Goal: Information Seeking & Learning: Learn about a topic

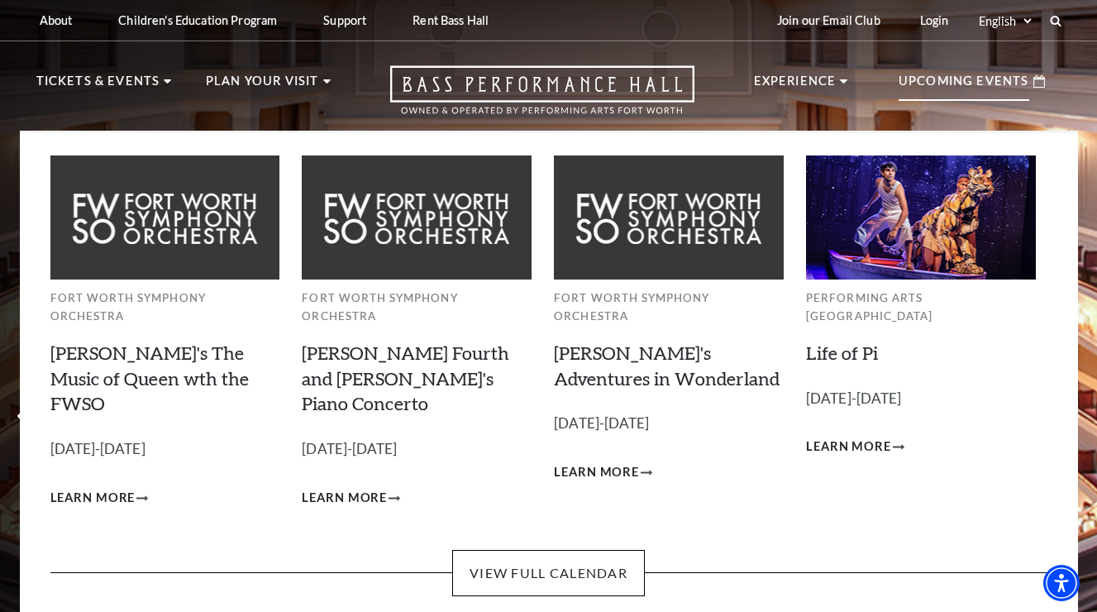
click at [970, 81] on p "Upcoming Events" at bounding box center [963, 86] width 131 height 30
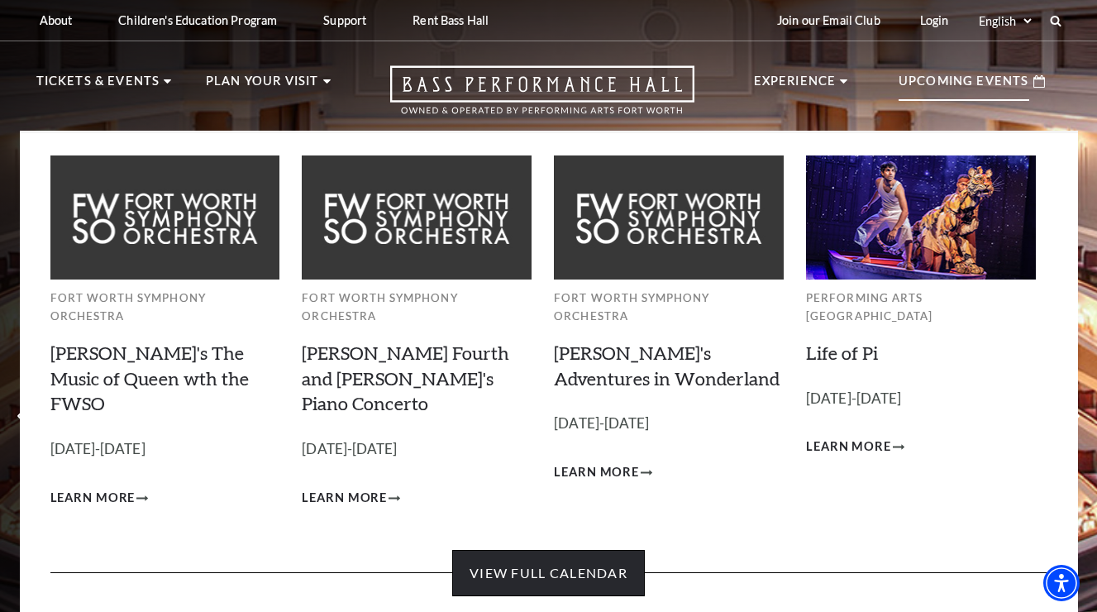
click at [579, 550] on link "View Full Calendar" at bounding box center [548, 573] width 193 height 46
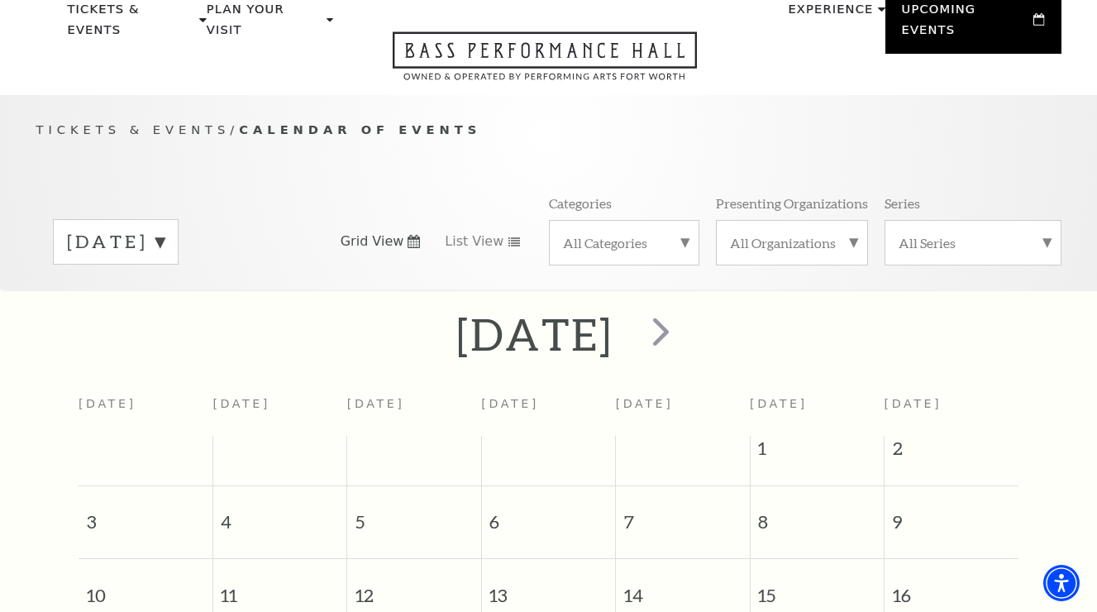
scroll to position [92, 0]
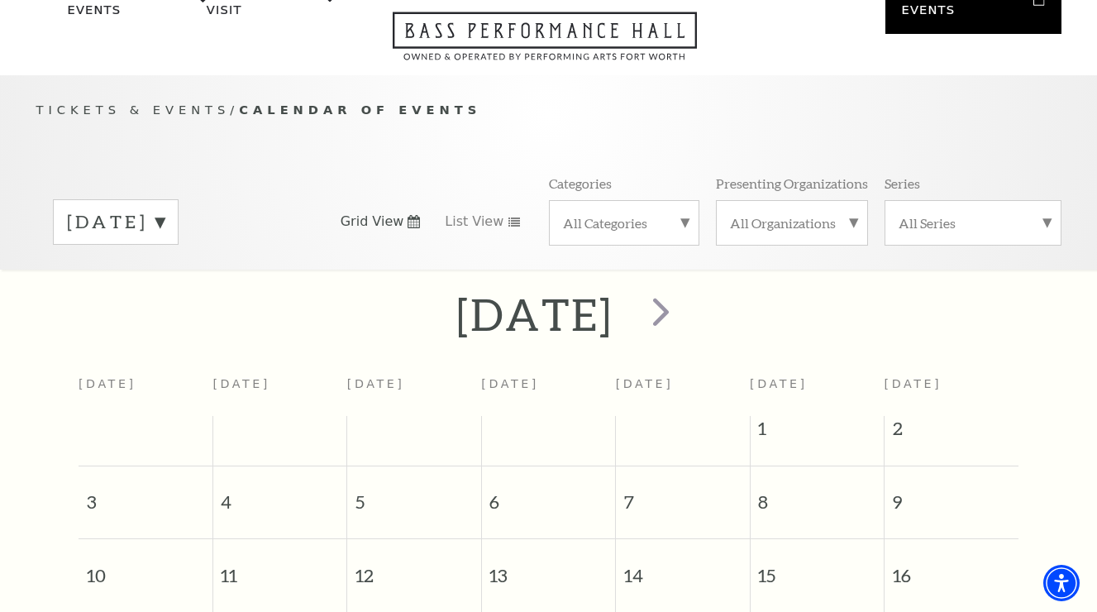
click at [798, 214] on label "All Organizations" at bounding box center [792, 222] width 124 height 17
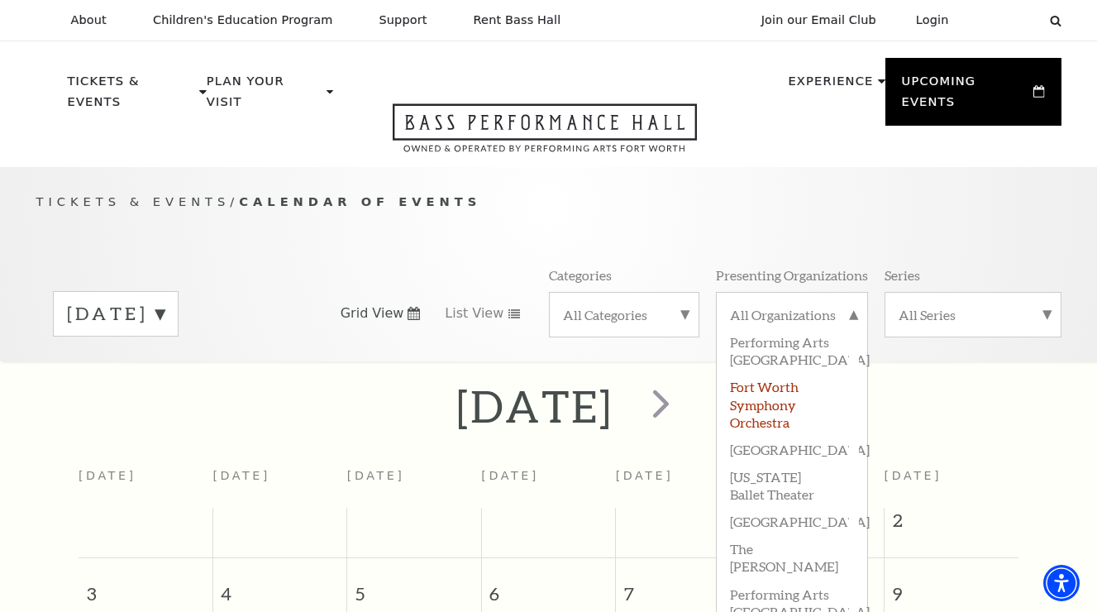
scroll to position [0, 0]
click at [774, 332] on label "Performing Arts [GEOGRAPHIC_DATA]" at bounding box center [792, 349] width 124 height 45
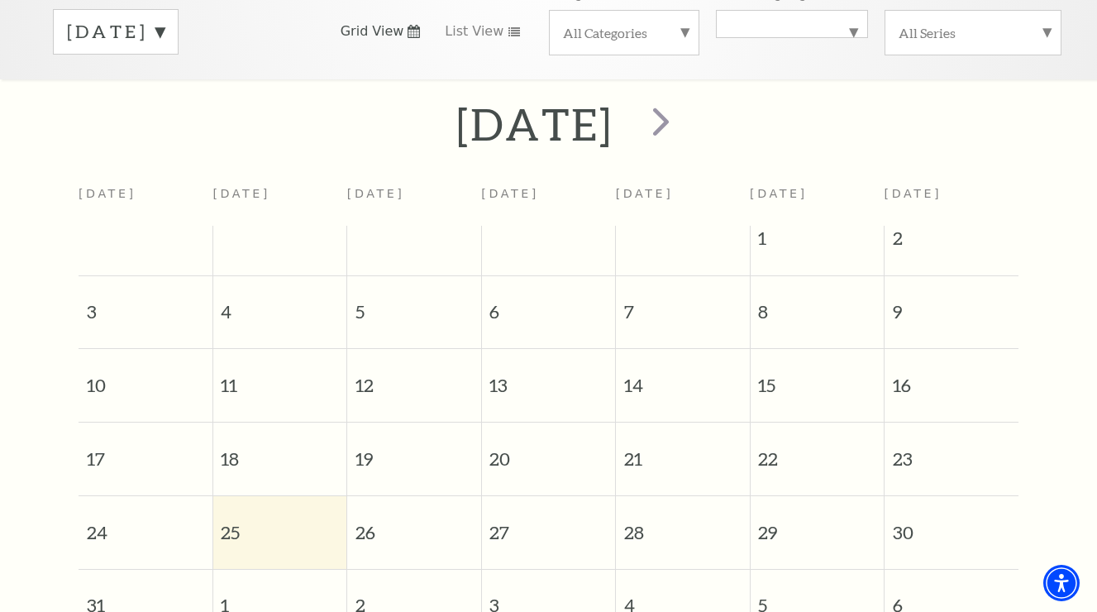
scroll to position [253, 0]
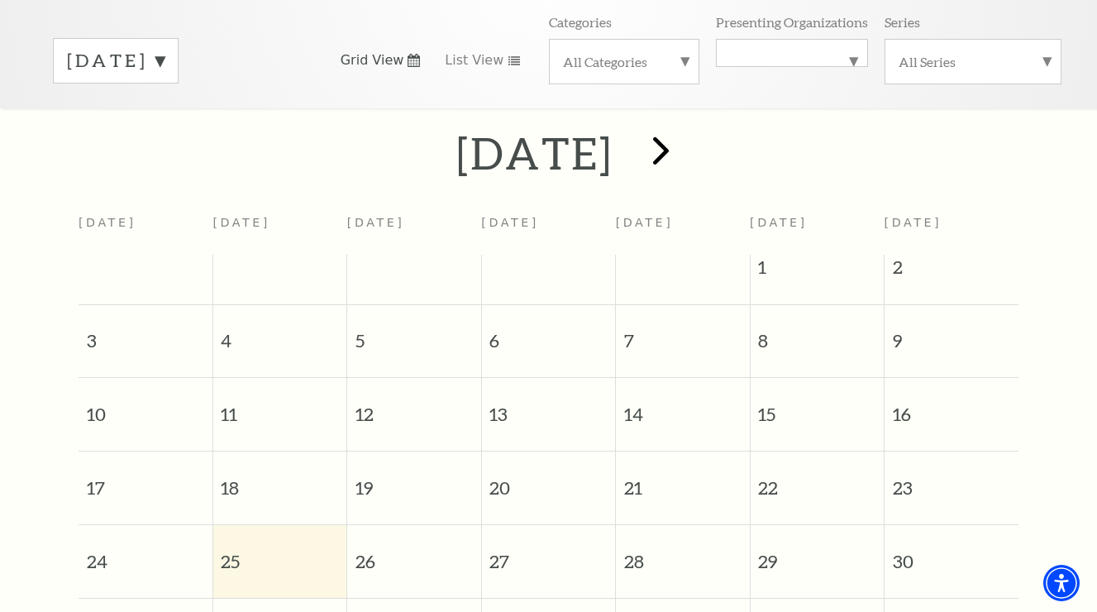
click at [684, 135] on span "next" at bounding box center [660, 149] width 47 height 47
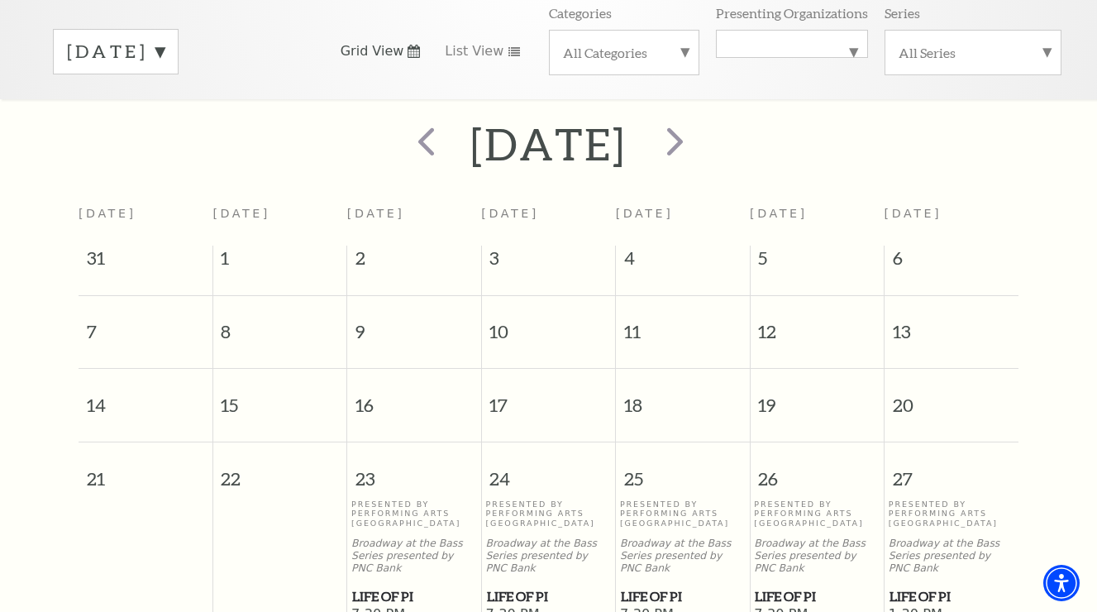
scroll to position [175, 0]
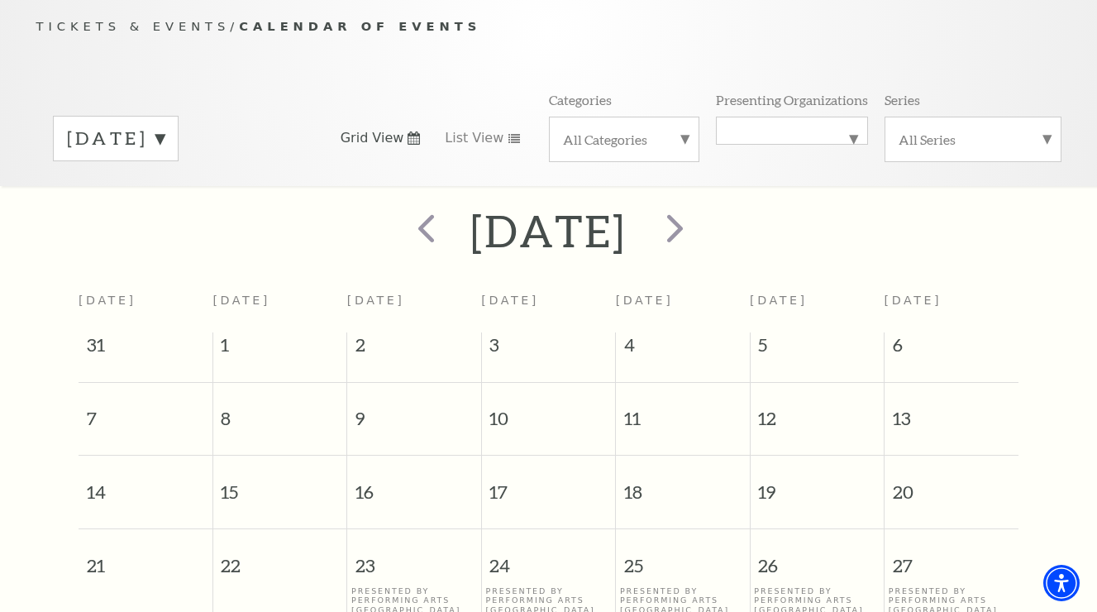
click at [164, 126] on label "September 2025" at bounding box center [116, 139] width 98 height 26
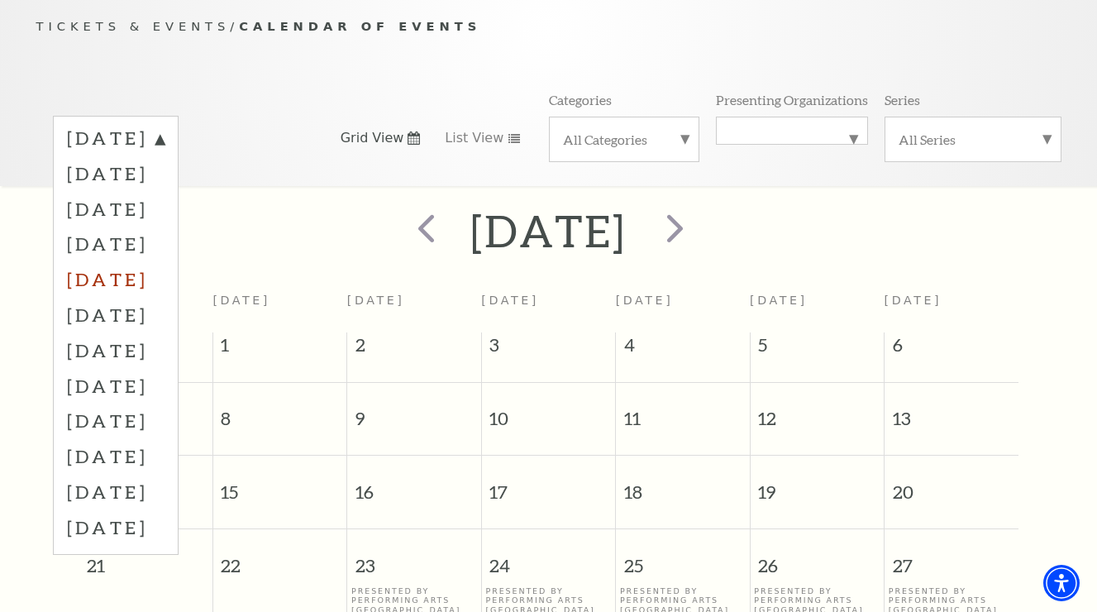
click at [164, 261] on label "December 2025" at bounding box center [116, 279] width 98 height 36
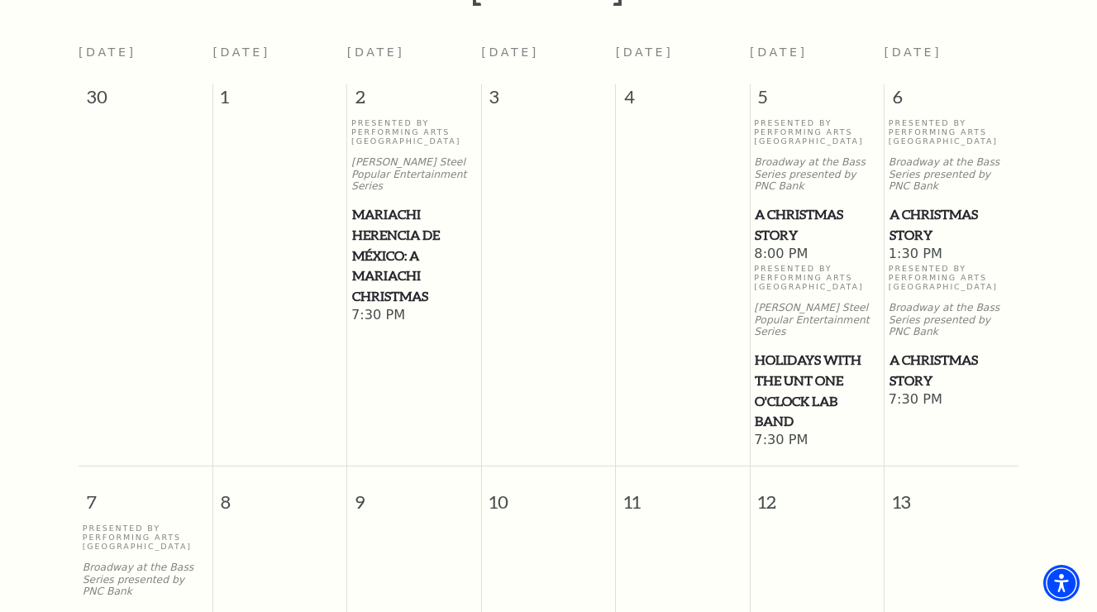
scroll to position [422, 0]
click at [932, 205] on span "A Christmas Story" at bounding box center [951, 225] width 124 height 41
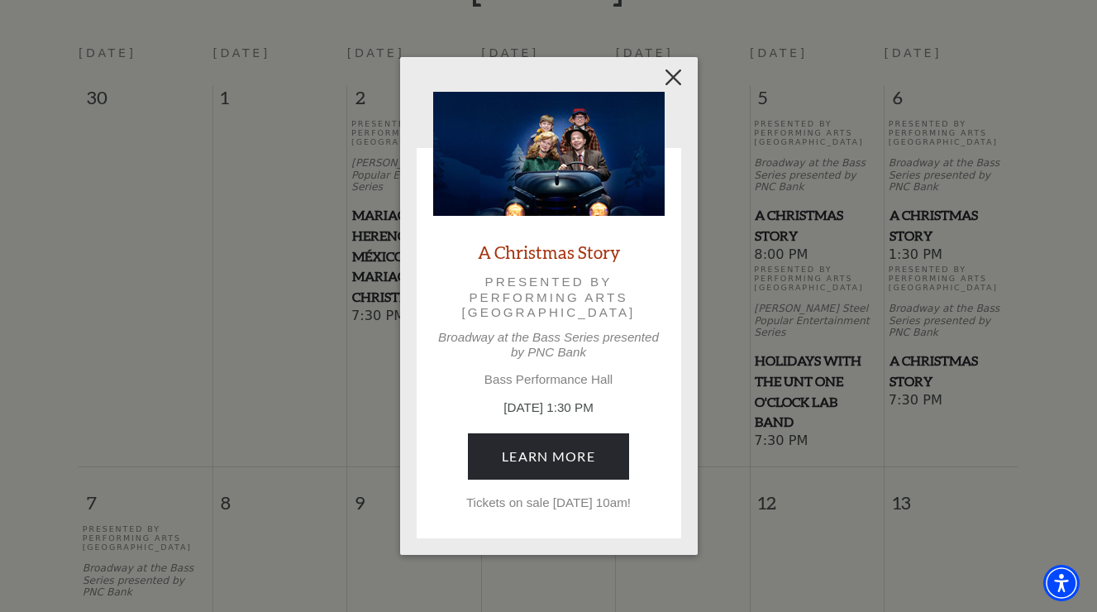
click at [683, 78] on button "Close" at bounding box center [672, 76] width 31 height 31
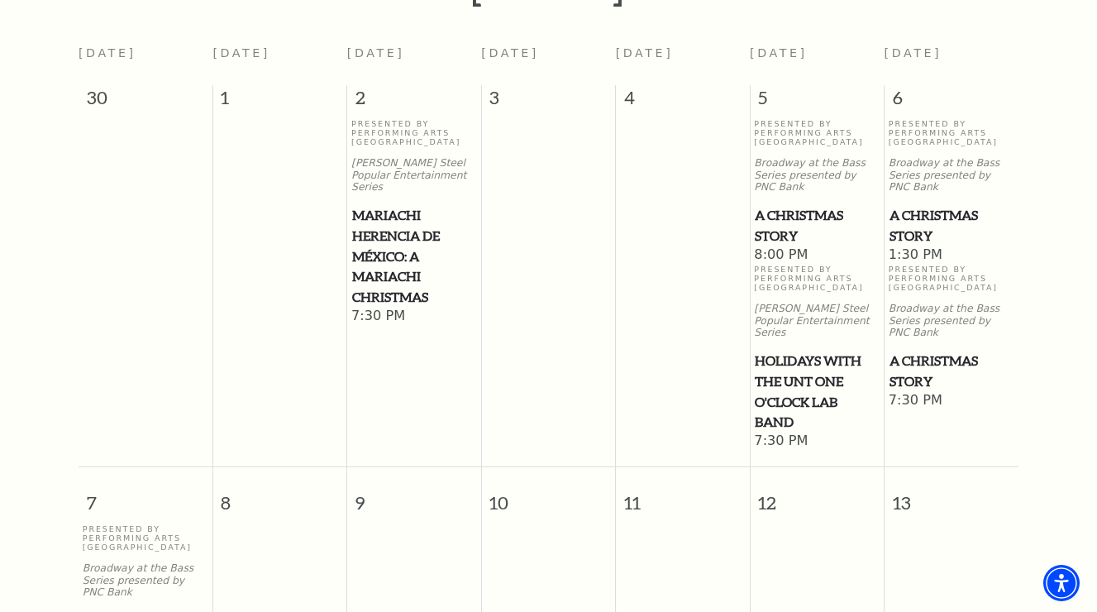
click at [924, 350] on span "A Christmas Story" at bounding box center [951, 370] width 124 height 41
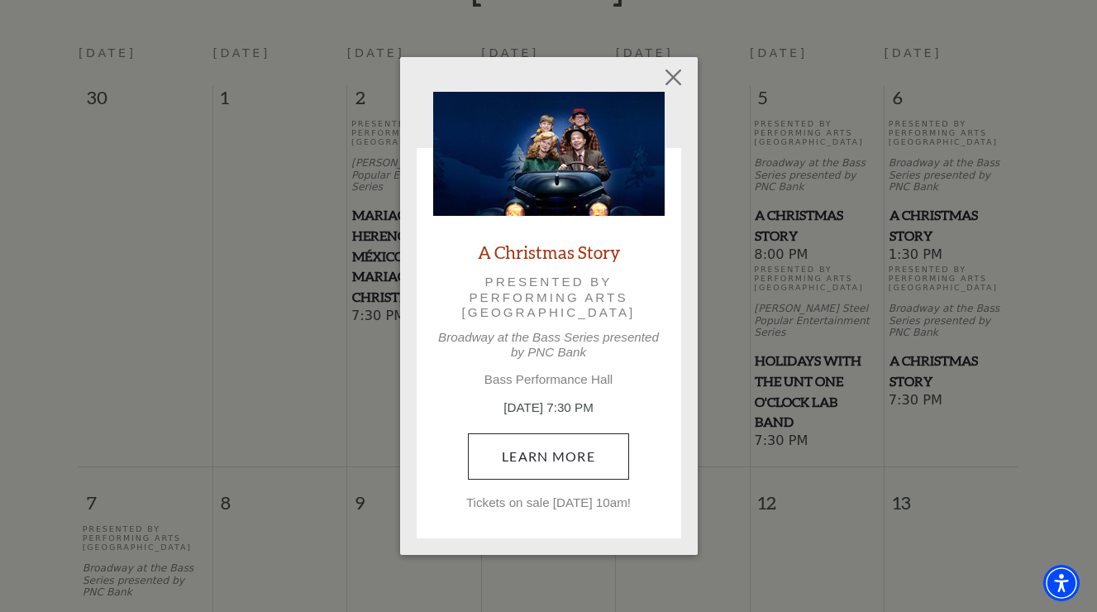
click at [555, 459] on link "Learn More" at bounding box center [548, 456] width 161 height 46
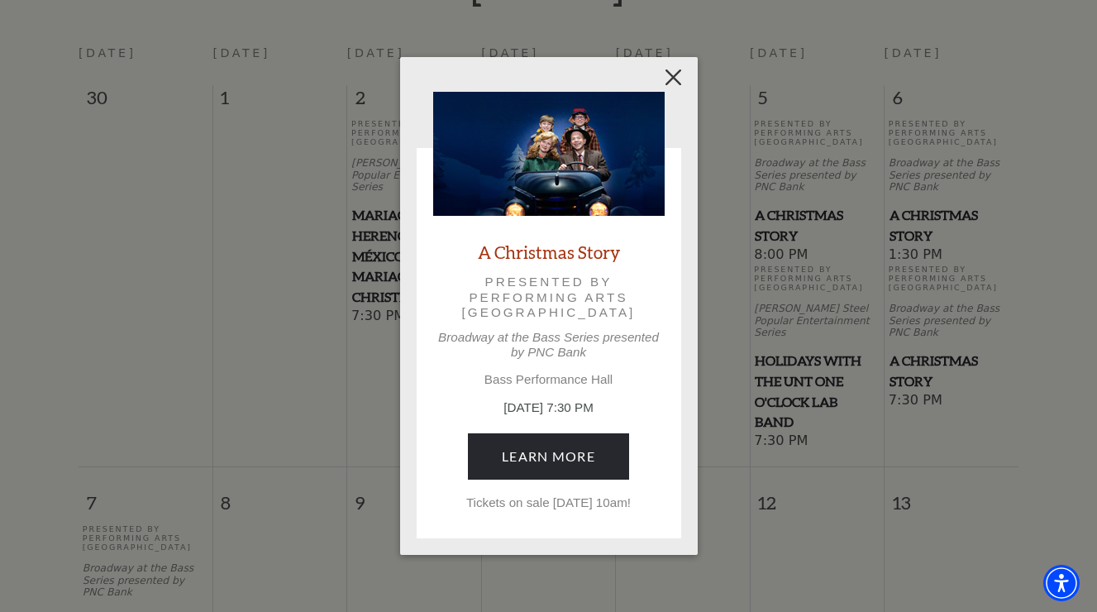
click at [679, 80] on button "Close" at bounding box center [672, 76] width 31 height 31
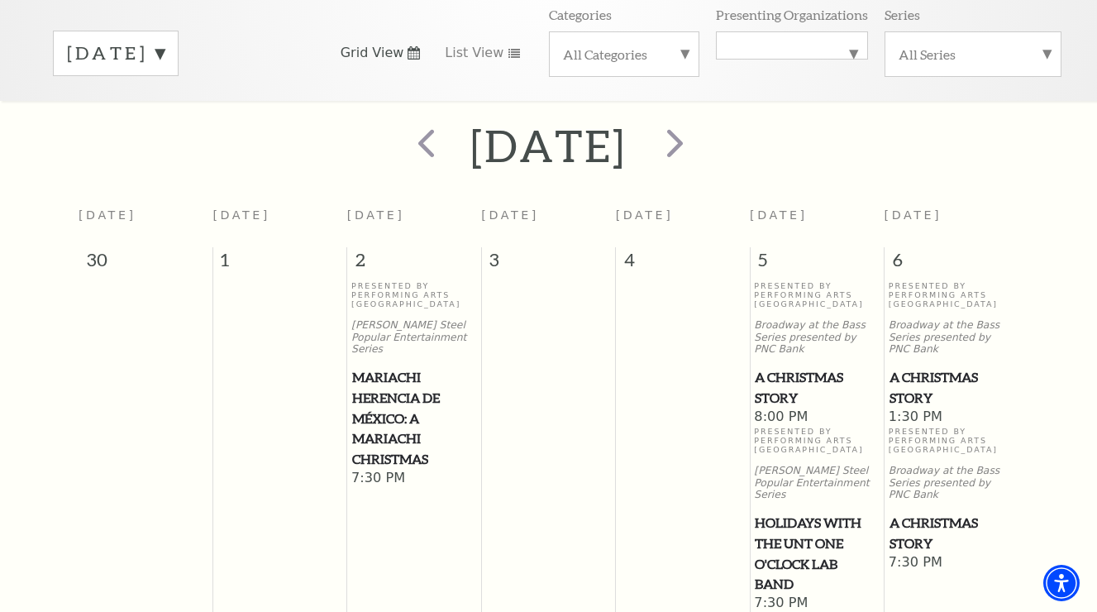
scroll to position [147, 0]
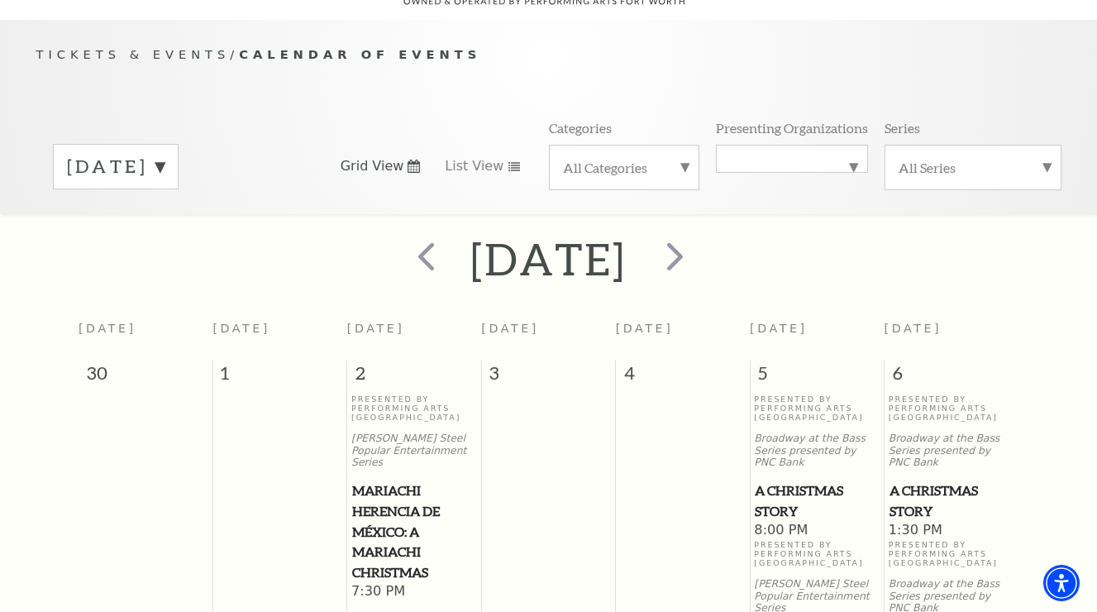
click at [164, 154] on label "December 2025" at bounding box center [116, 167] width 98 height 26
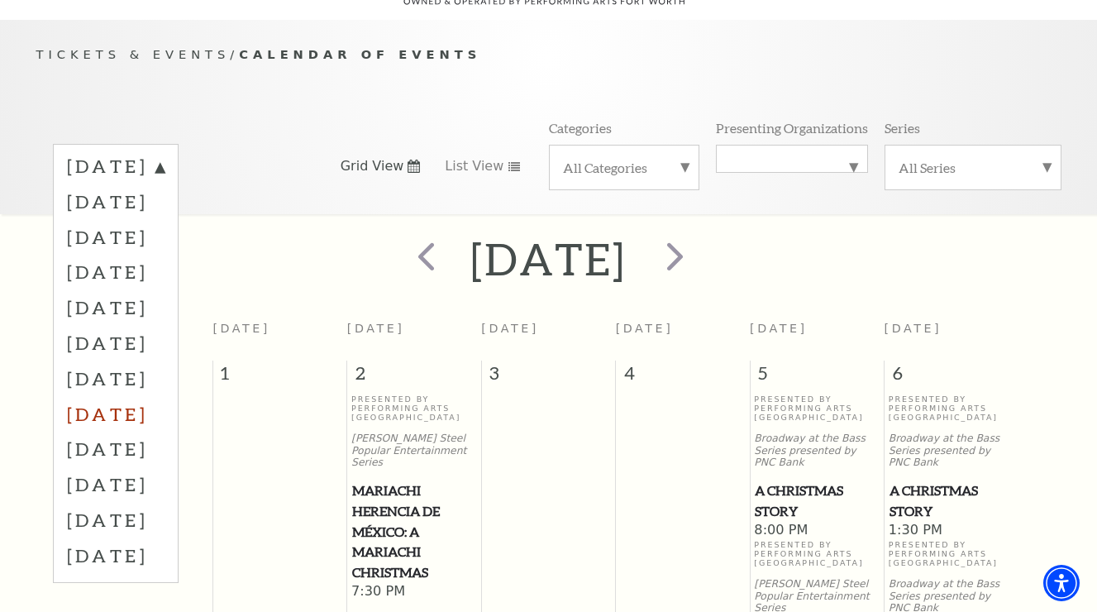
click at [164, 396] on label "March 2026" at bounding box center [116, 414] width 98 height 36
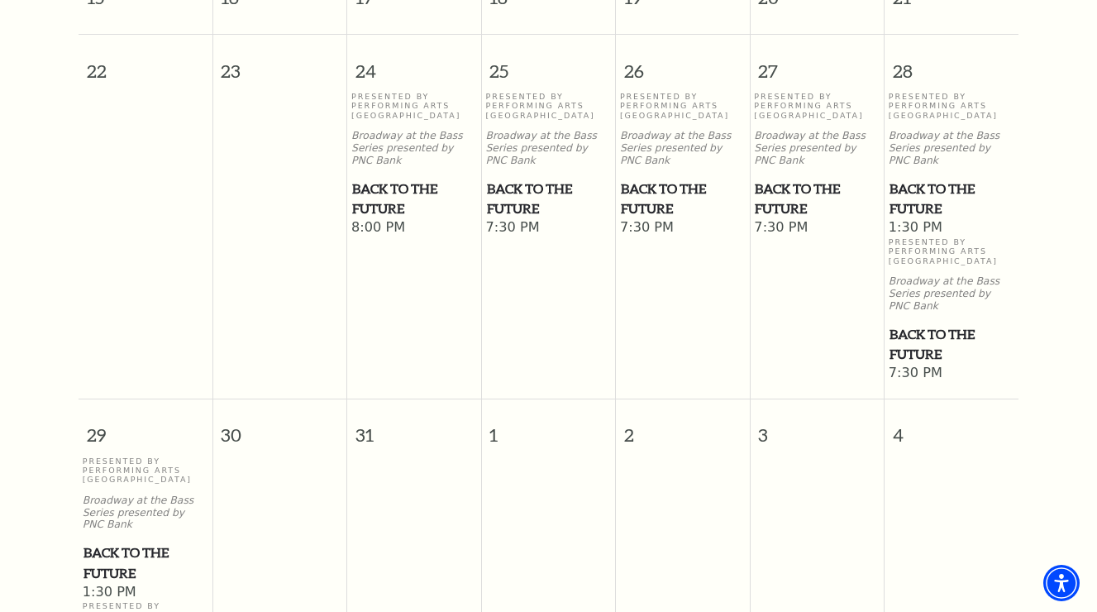
scroll to position [633, 0]
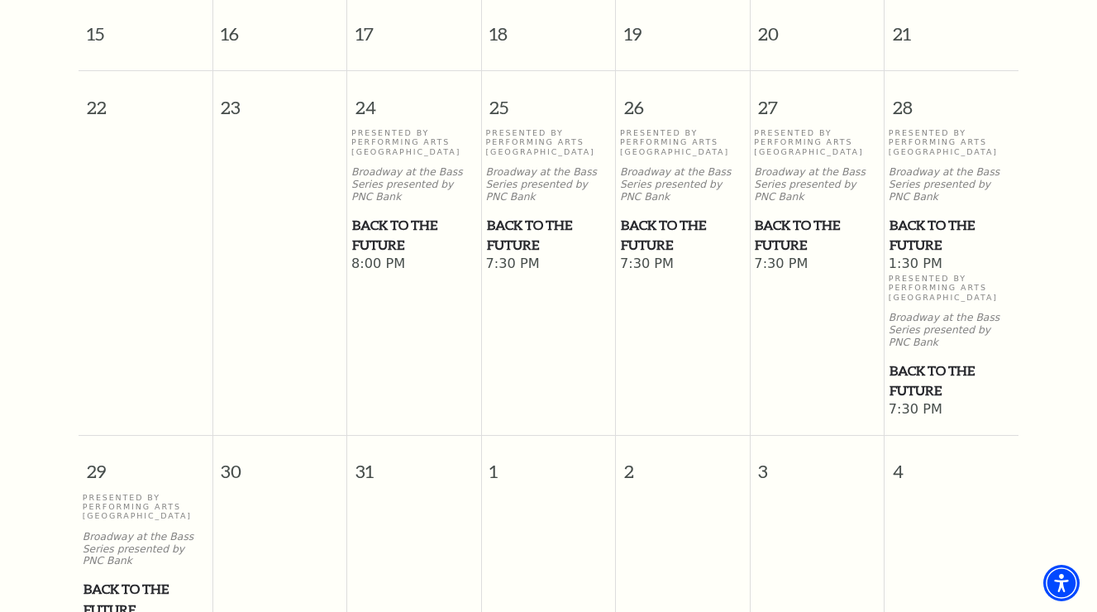
click at [779, 215] on span "Back to the Future" at bounding box center [817, 235] width 124 height 41
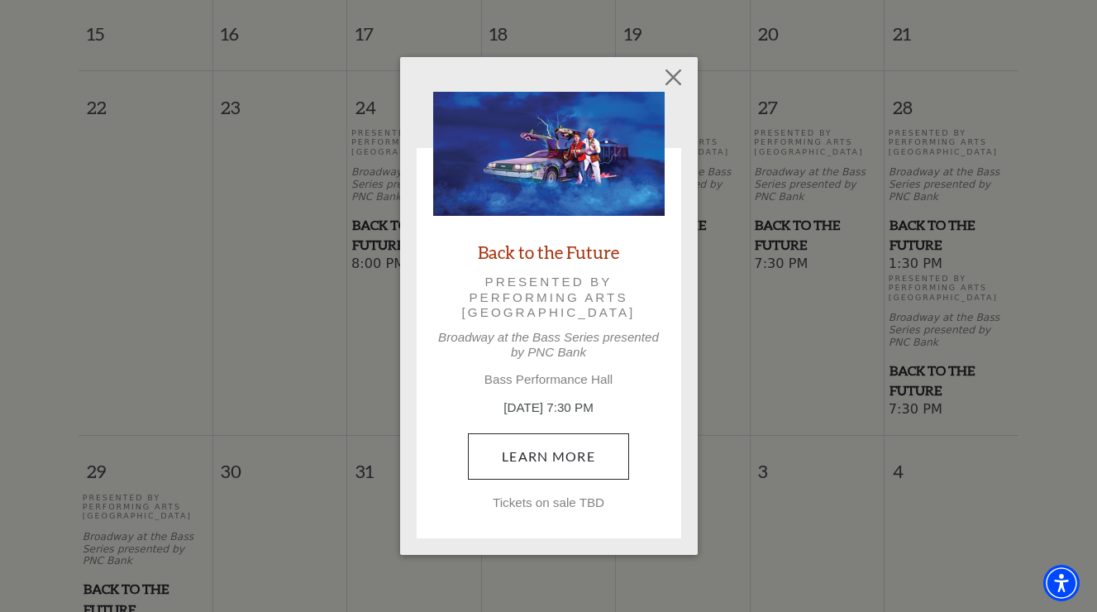
click at [584, 453] on link "Learn More" at bounding box center [548, 456] width 161 height 46
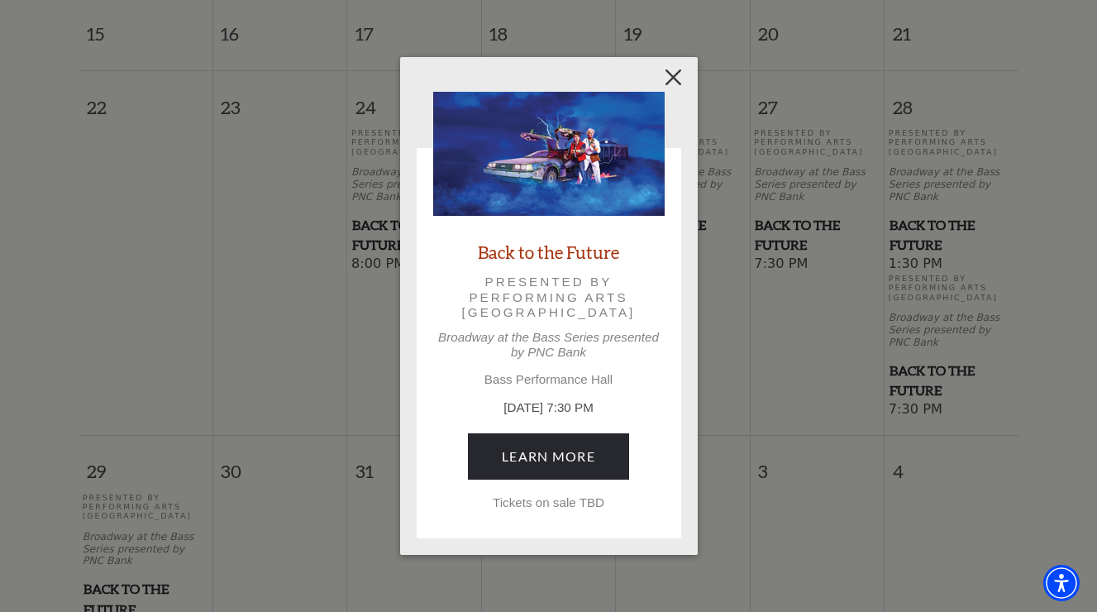
click at [674, 82] on button "Close" at bounding box center [672, 76] width 31 height 31
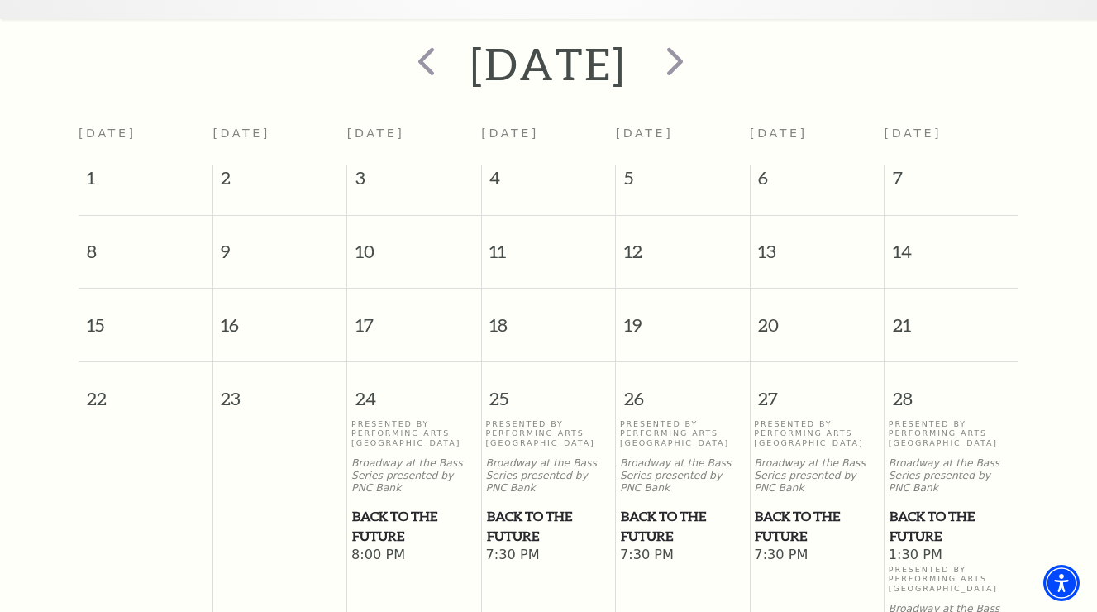
scroll to position [0, 0]
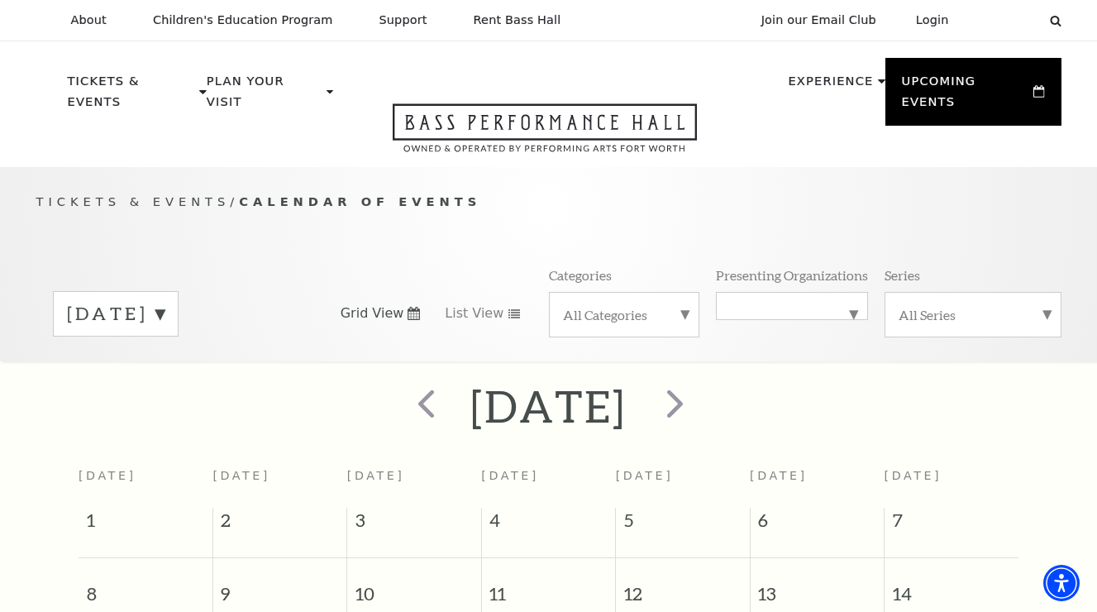
click at [164, 301] on label "March 2026" at bounding box center [116, 314] width 98 height 26
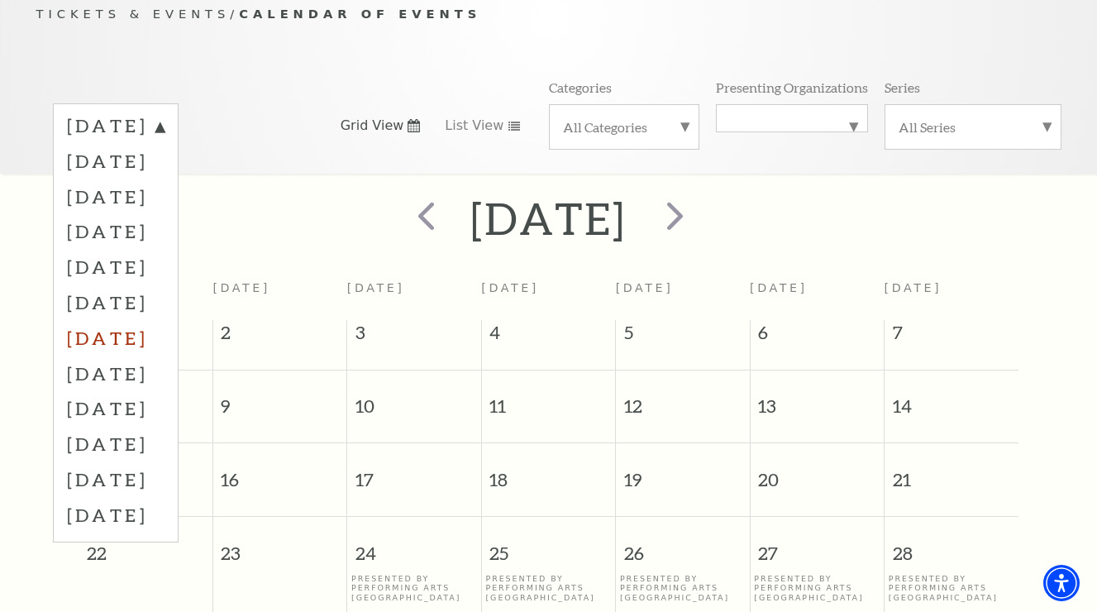
scroll to position [234, 0]
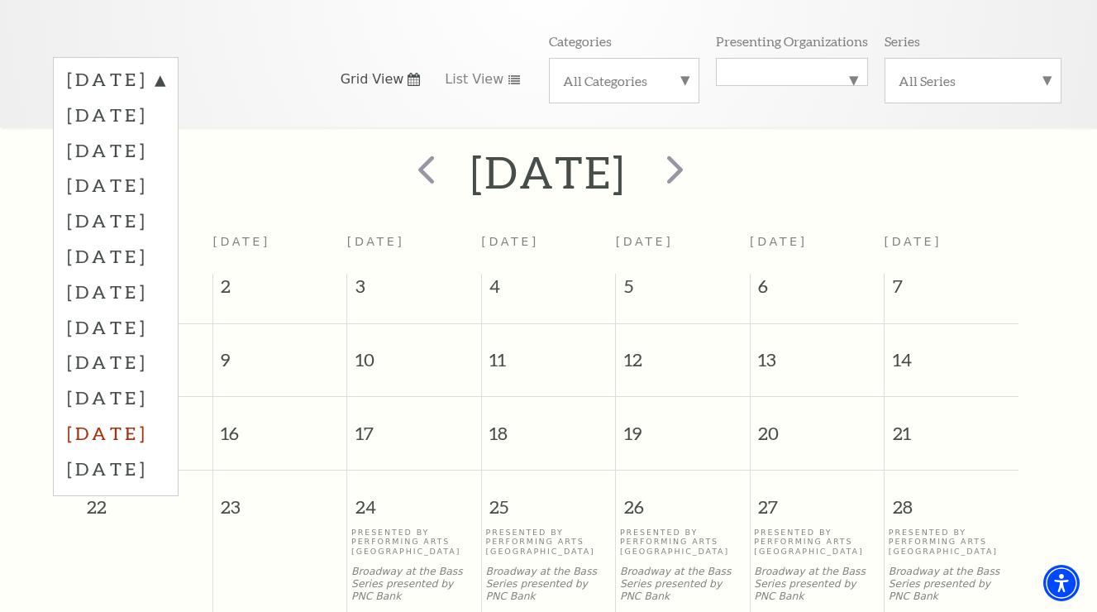
click at [164, 415] on label "June 2026" at bounding box center [116, 433] width 98 height 36
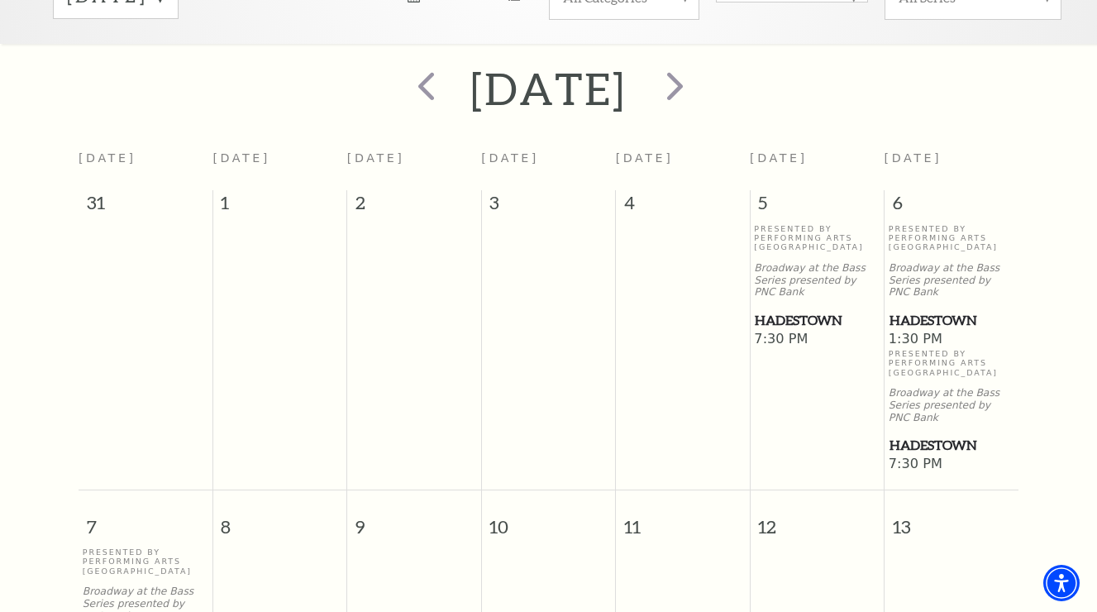
scroll to position [336, 0]
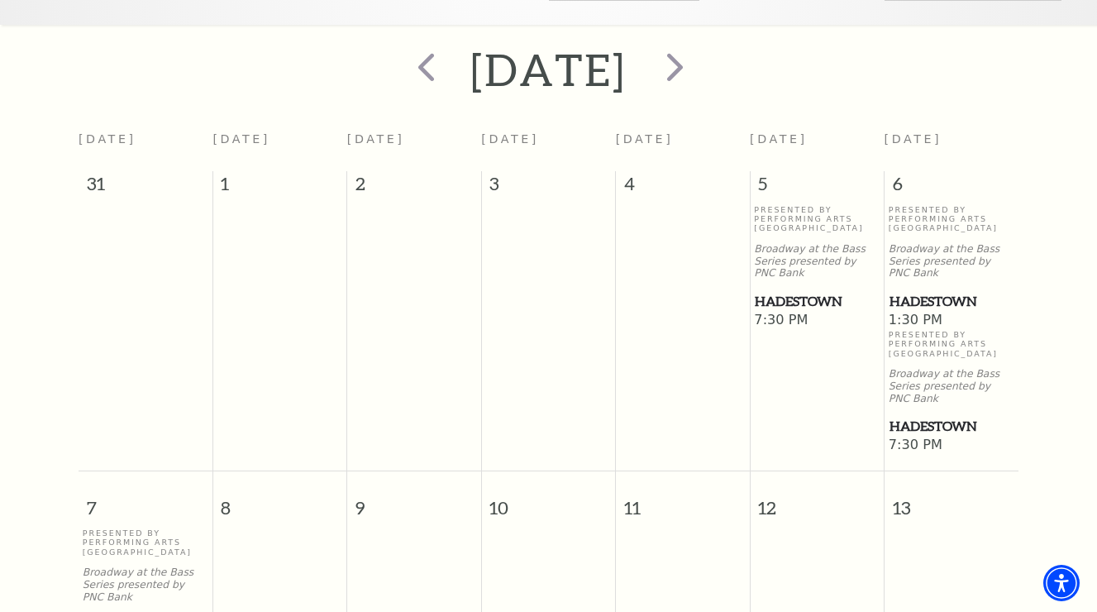
click at [923, 291] on span "Hadestown" at bounding box center [951, 301] width 124 height 21
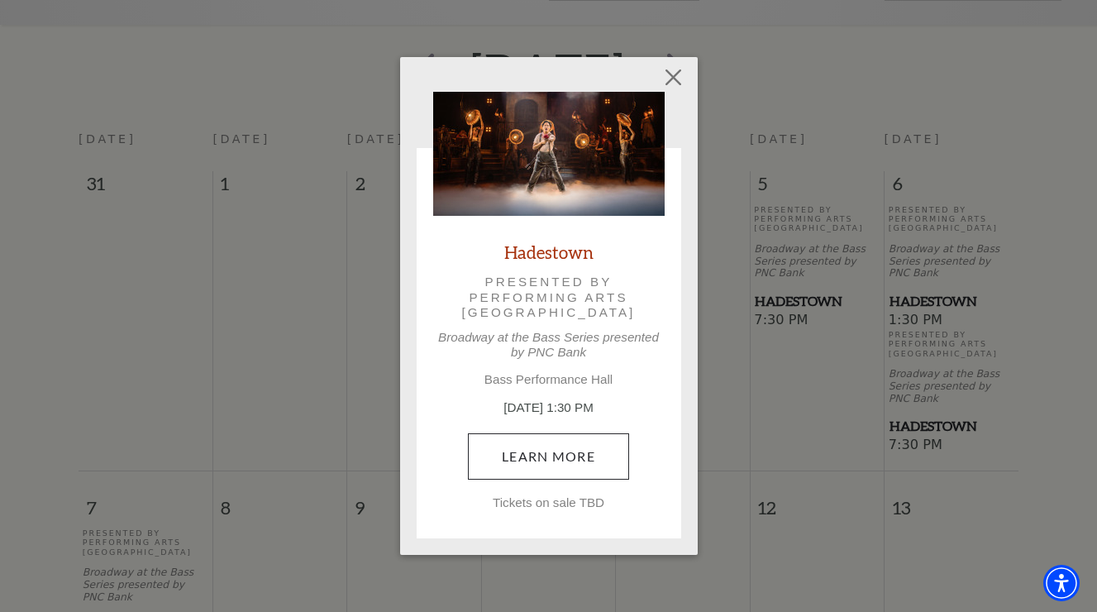
click at [543, 461] on link "Learn More" at bounding box center [548, 456] width 161 height 46
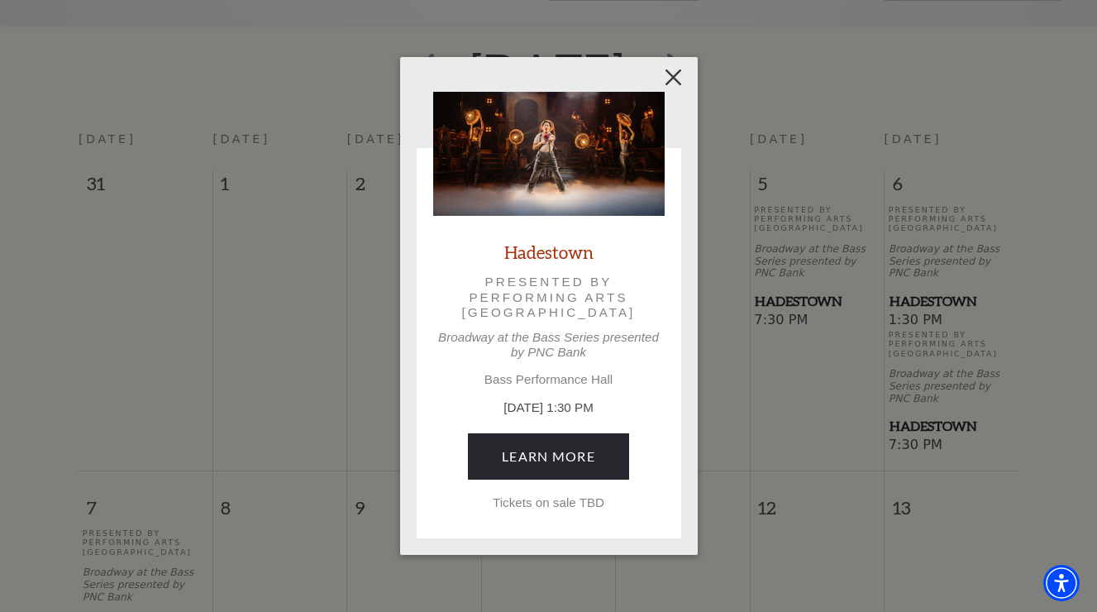
click at [678, 80] on button "Close" at bounding box center [672, 76] width 31 height 31
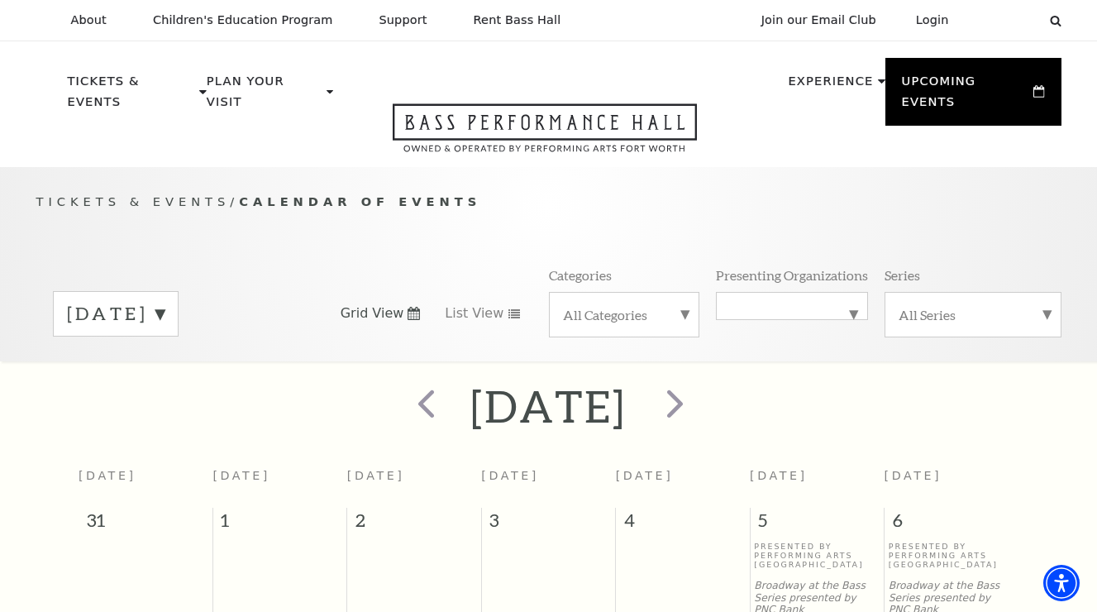
scroll to position [0, 0]
click at [164, 301] on label "June 2026" at bounding box center [116, 314] width 98 height 26
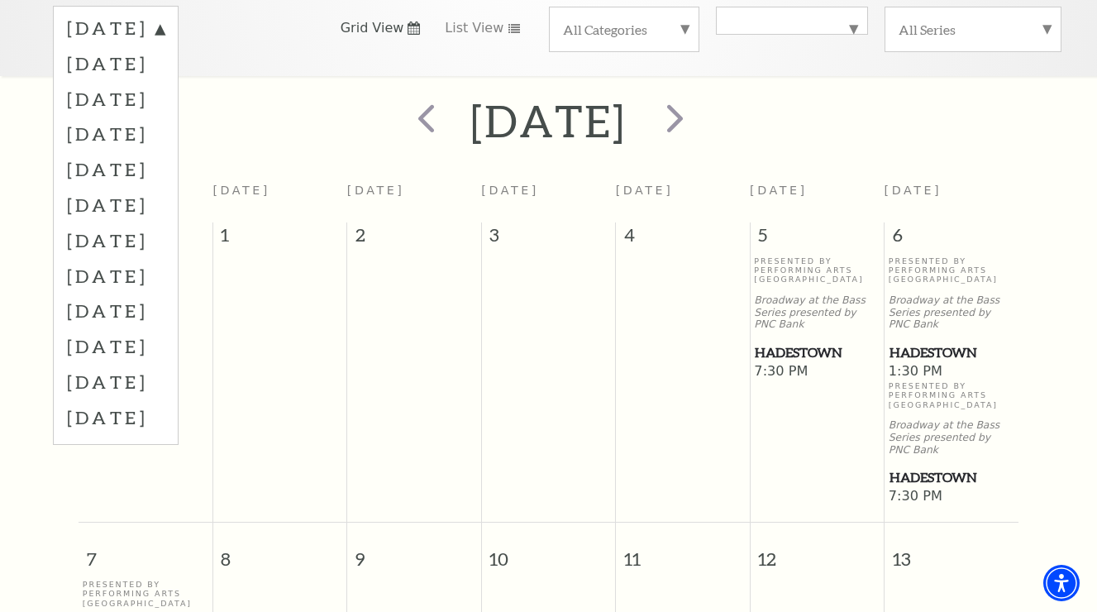
scroll to position [298, 0]
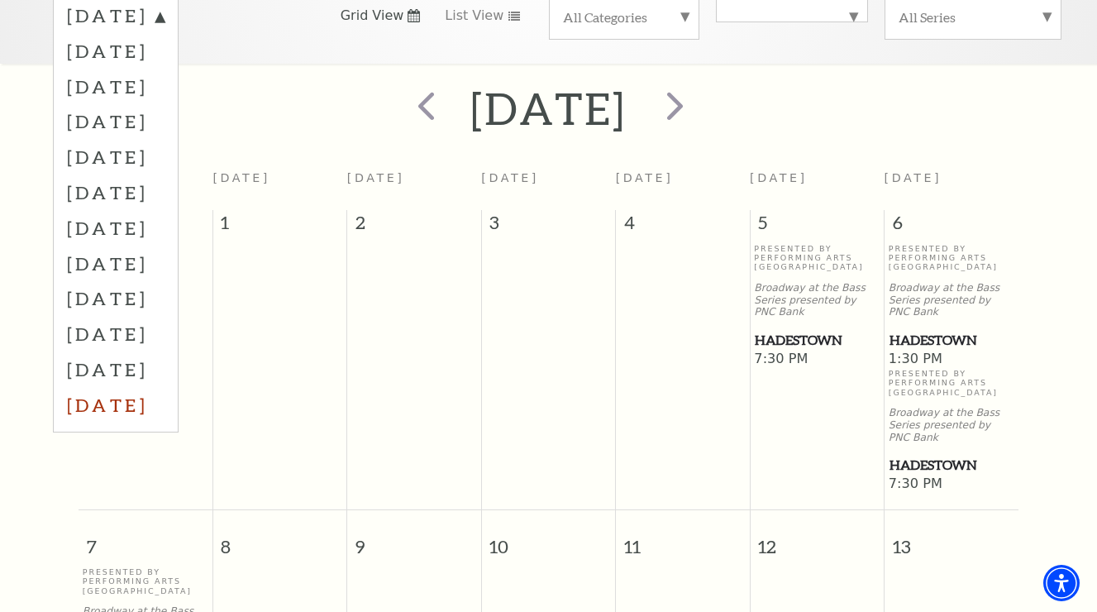
click at [150, 387] on label "July 2026" at bounding box center [116, 405] width 98 height 36
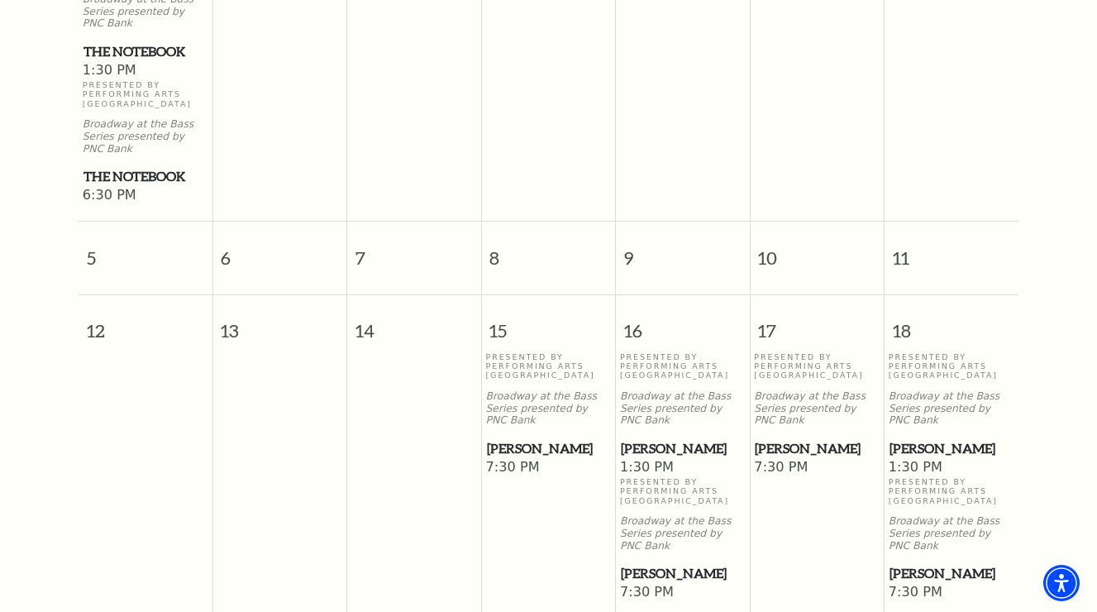
scroll to position [592, 0]
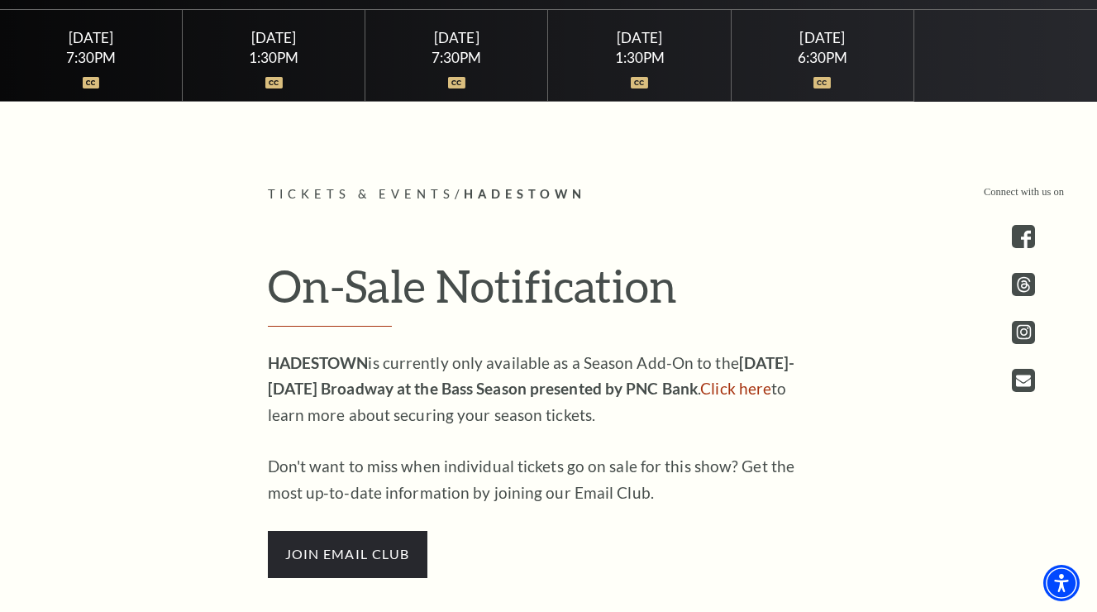
scroll to position [354, 0]
